Goal: Information Seeking & Learning: Understand process/instructions

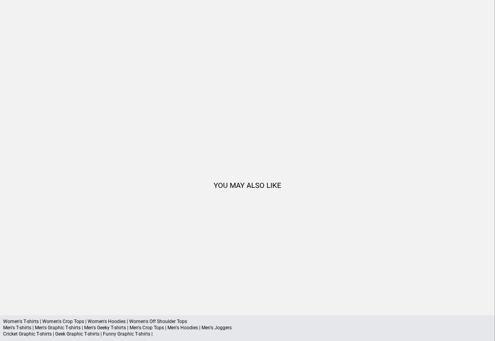
scroll to position [755, 0]
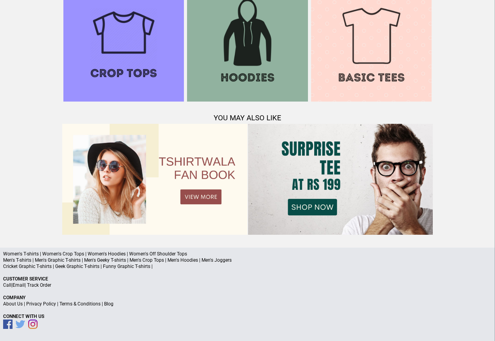
click at [36, 307] on p "About Us | Privacy Policy | Terms & Conditions | Blog" at bounding box center [247, 304] width 489 height 6
click at [43, 305] on link "Privacy Policy" at bounding box center [41, 304] width 30 height 5
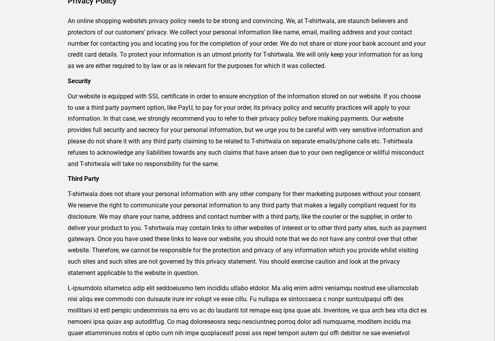
scroll to position [257, 0]
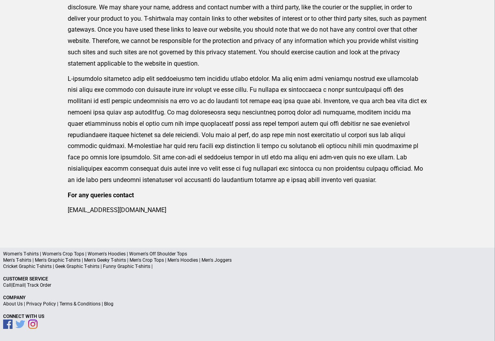
click at [113, 305] on p "About Us | Privacy Policy | Terms & Conditions | Blog" at bounding box center [247, 304] width 489 height 6
click at [129, 305] on p "About Us | Privacy Policy | Terms & Conditions | Blog" at bounding box center [247, 304] width 489 height 6
click at [112, 305] on p "About Us | Privacy Policy | Terms & Conditions | Blog" at bounding box center [247, 304] width 489 height 6
